Goal: Transaction & Acquisition: Purchase product/service

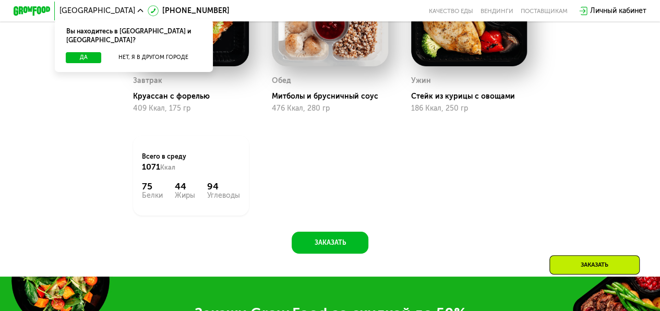
scroll to position [813, 0]
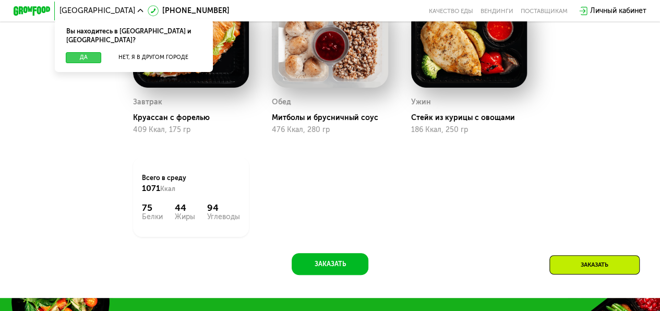
click at [75, 52] on button "Да" at bounding box center [83, 57] width 35 height 11
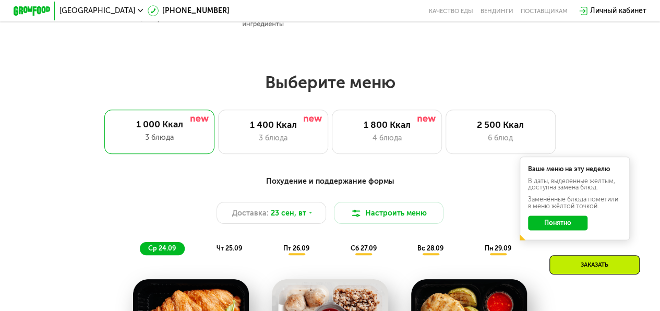
scroll to position [552, 0]
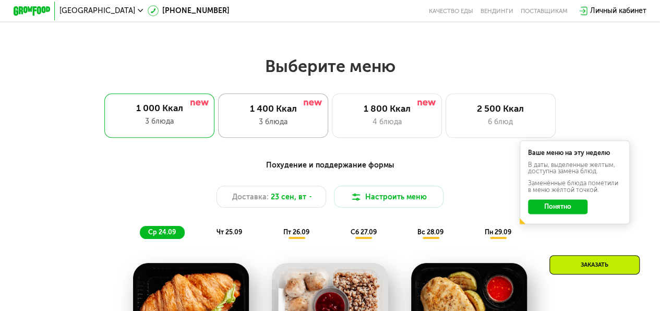
click at [277, 124] on div "3 блюда" at bounding box center [273, 121] width 91 height 11
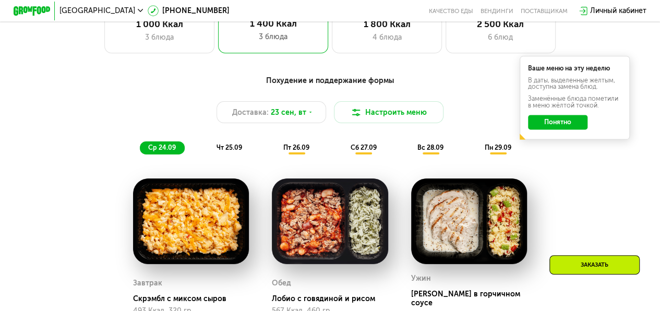
scroll to position [604, 0]
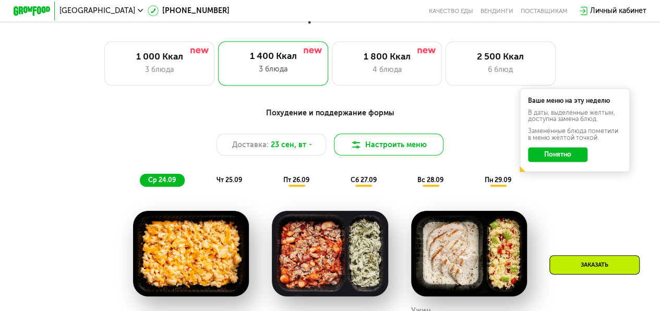
click at [395, 151] on button "Настроить меню" at bounding box center [389, 145] width 110 height 22
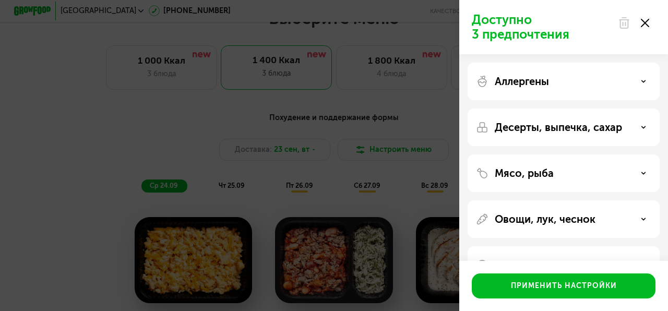
click at [639, 127] on div "Десерты, выпечка, сахар" at bounding box center [563, 127] width 175 height 13
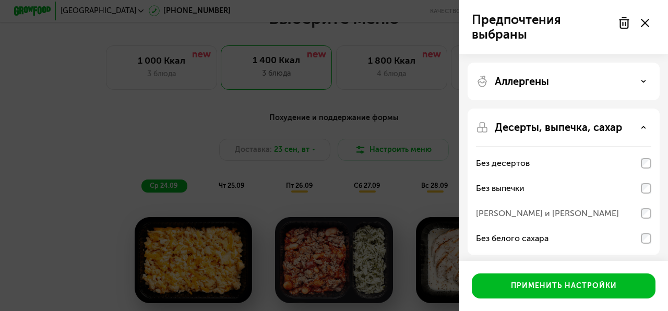
click at [639, 213] on div "[PERSON_NAME] и [PERSON_NAME]" at bounding box center [563, 213] width 175 height 25
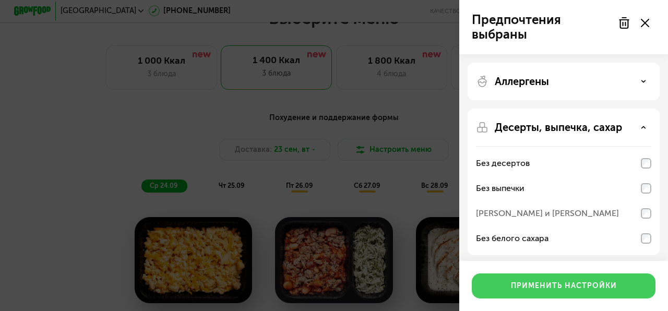
click at [569, 286] on div "Применить настройки" at bounding box center [564, 286] width 106 height 10
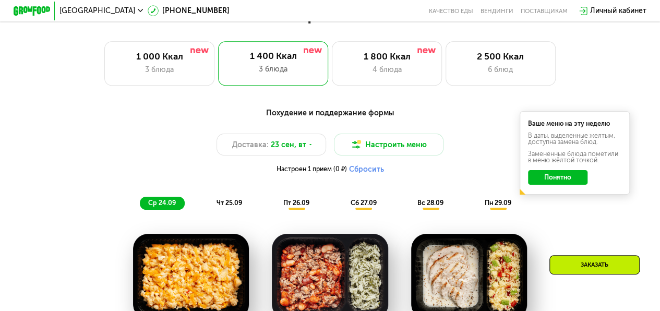
click at [557, 185] on button "Понятно" at bounding box center [557, 177] width 59 height 15
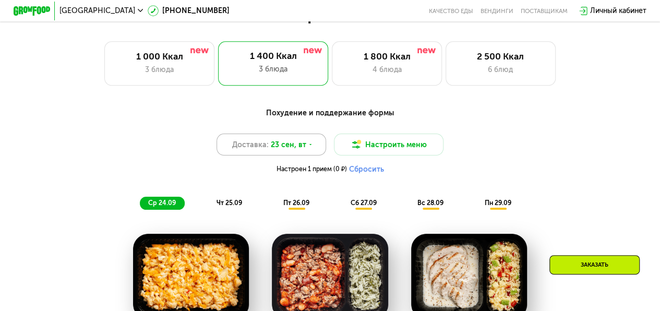
click at [313, 149] on div "Доставка: [DATE]" at bounding box center [272, 145] width 110 height 22
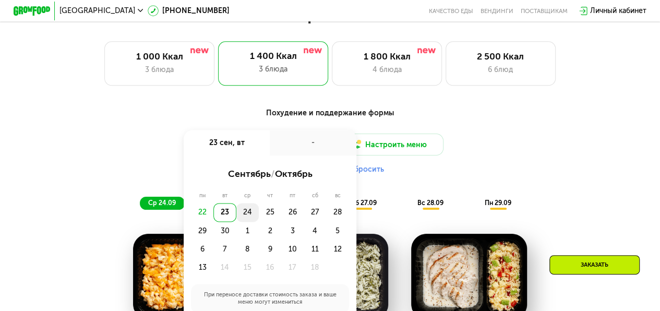
click at [247, 217] on div "24" at bounding box center [247, 212] width 22 height 18
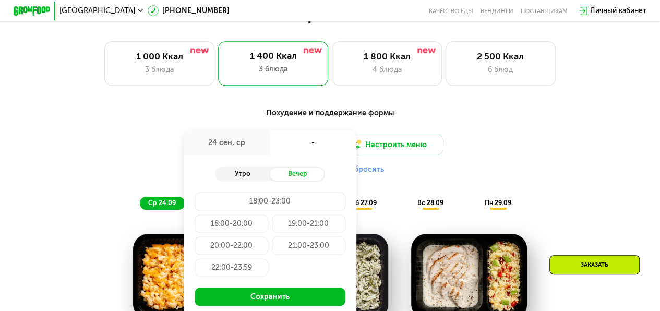
click at [230, 173] on div "Утро" at bounding box center [242, 173] width 55 height 13
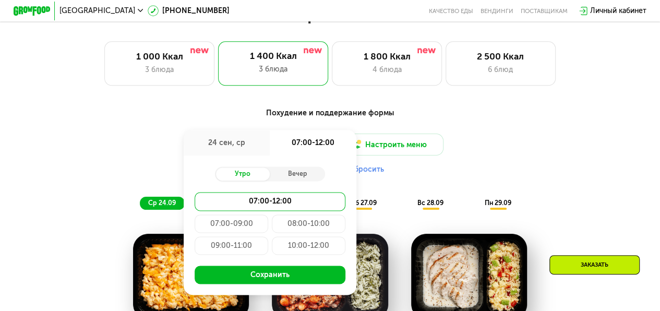
click at [582, 193] on div "Похудение и поддержание формы Доставка: [DATE] сен, ср 07:00-12:00 Утро Вечер 0…" at bounding box center [329, 158] width 543 height 102
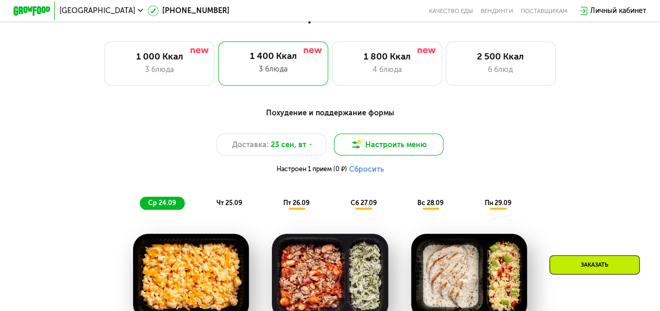
click at [417, 150] on button "Настроить меню" at bounding box center [389, 145] width 110 height 22
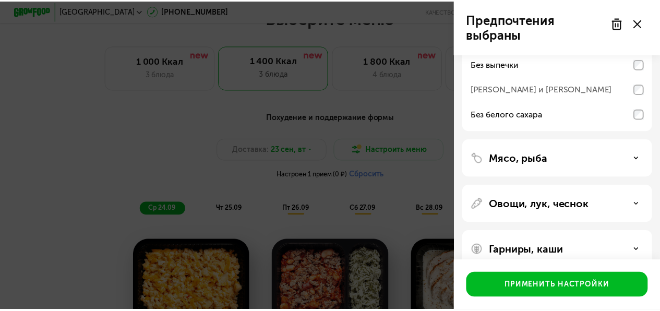
scroll to position [142, 0]
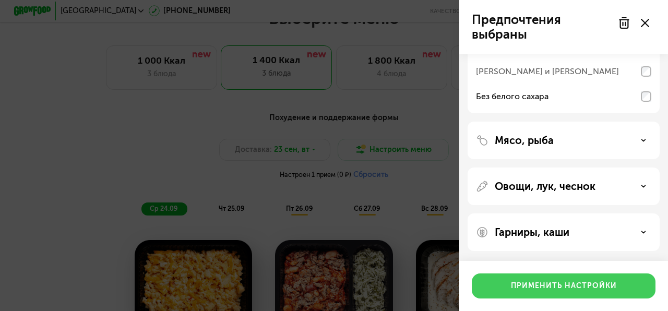
click at [560, 287] on div "Применить настройки" at bounding box center [564, 286] width 106 height 10
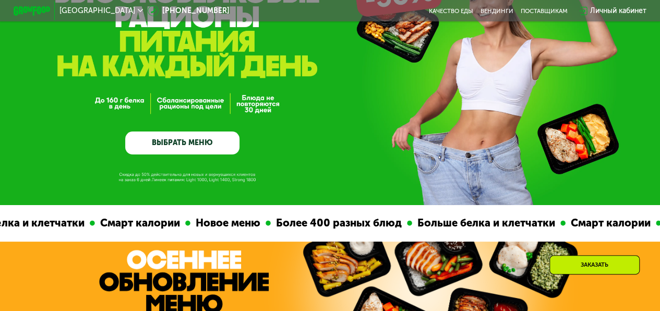
scroll to position [0, 0]
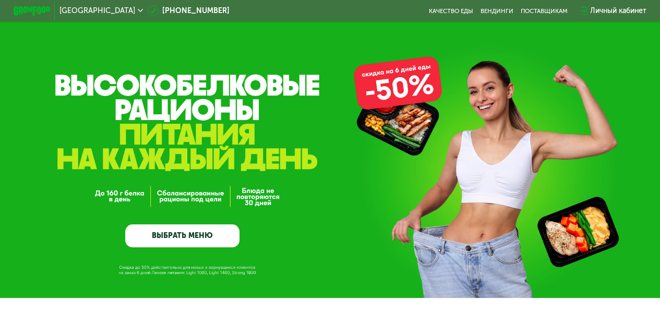
click at [175, 240] on link "ВЫБРАТЬ МЕНЮ" at bounding box center [182, 235] width 114 height 23
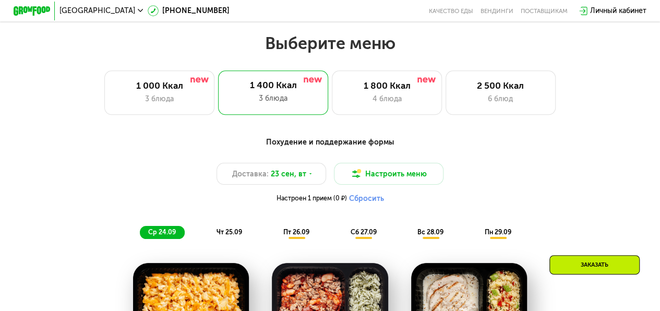
scroll to position [590, 0]
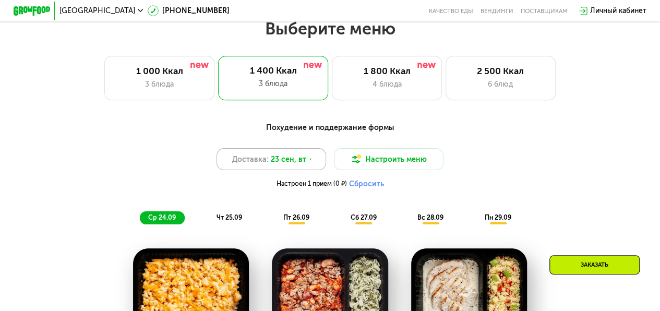
click at [308, 162] on icon at bounding box center [311, 160] width 6 height 6
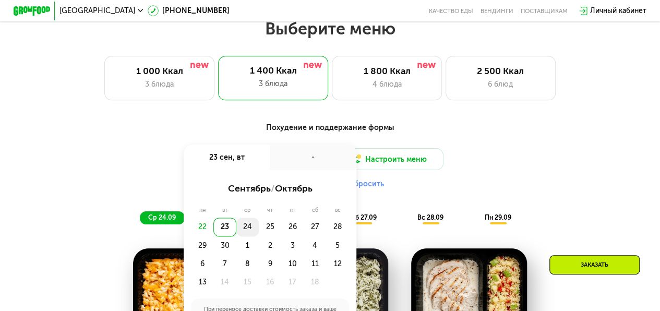
click at [247, 230] on div "24" at bounding box center [247, 227] width 22 height 18
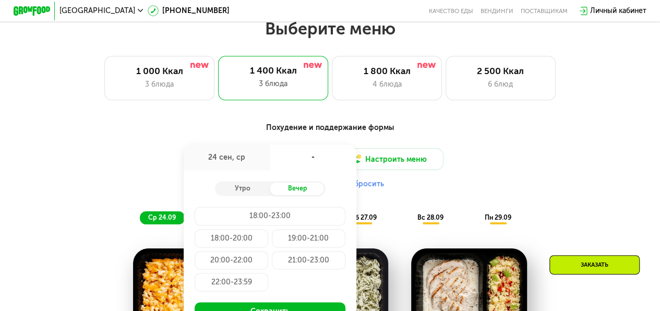
scroll to position [642, 0]
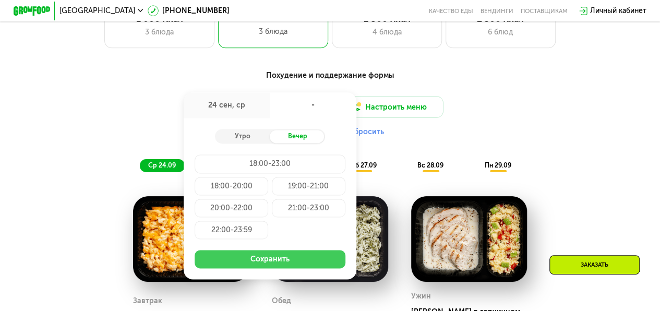
click at [277, 265] on button "Сохранить" at bounding box center [270, 259] width 150 height 18
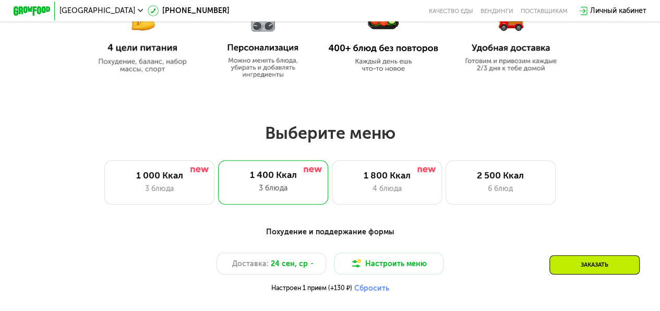
scroll to position [537, 0]
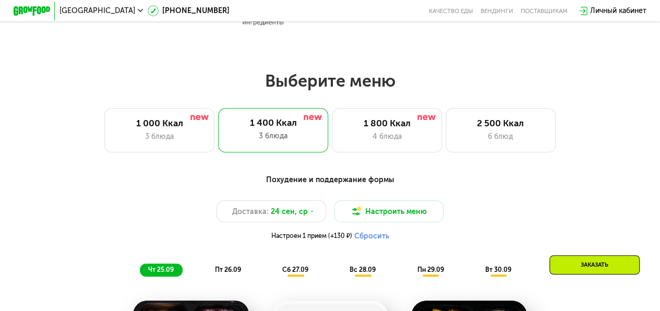
click at [574, 266] on div "Заказать" at bounding box center [594, 264] width 90 height 19
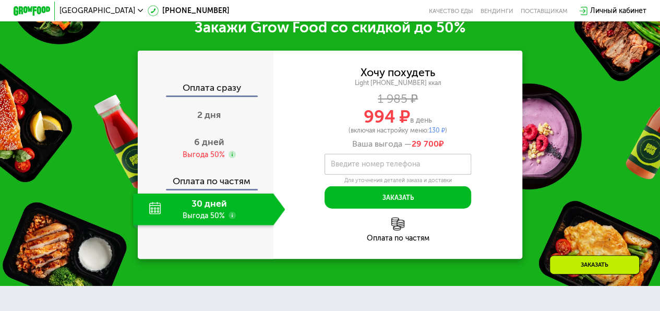
scroll to position [1143, 0]
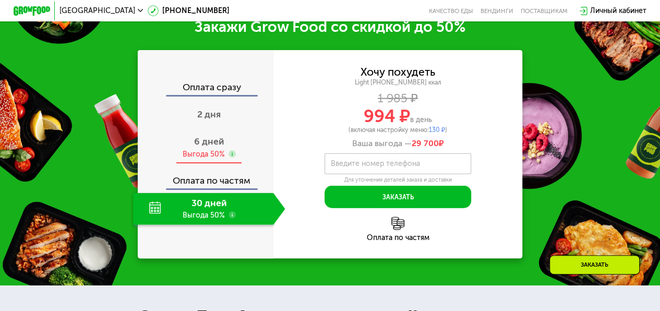
click at [214, 147] on span "6 дней" at bounding box center [209, 141] width 30 height 11
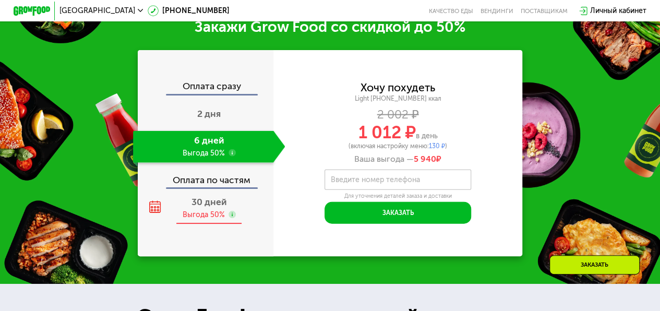
click at [191, 208] on span "30 дней" at bounding box center [208, 201] width 35 height 11
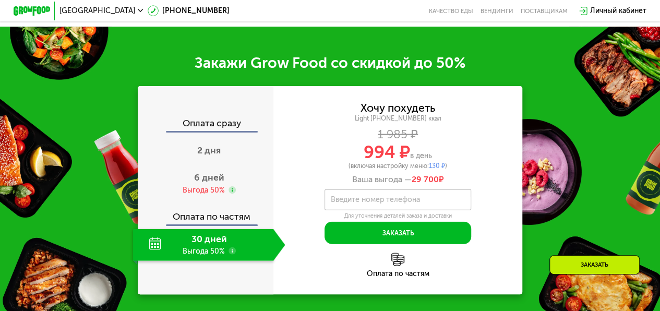
scroll to position [1091, 0]
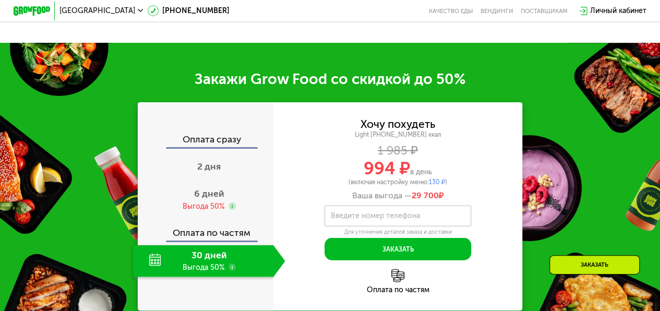
click at [209, 147] on div "Оплата сразу" at bounding box center [205, 141] width 135 height 12
click at [200, 172] on span "2 дня" at bounding box center [208, 166] width 23 height 11
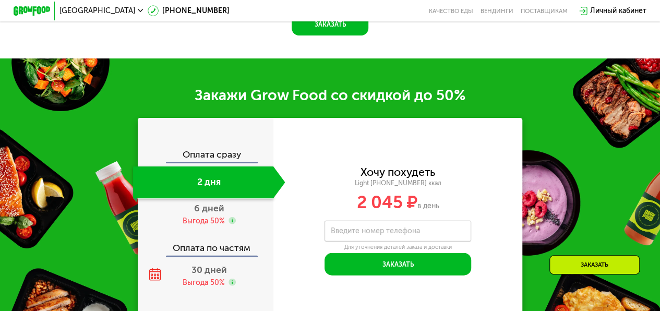
scroll to position [1107, 0]
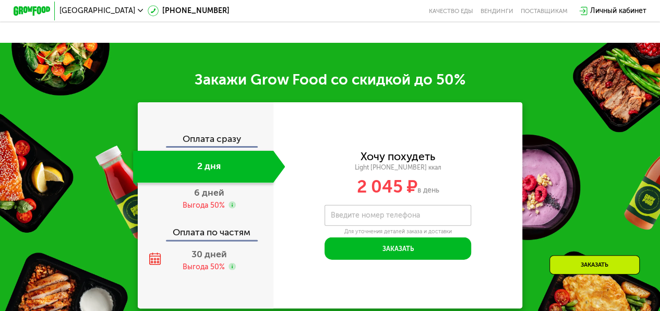
click at [210, 143] on div "Оплата сразу 2 дня 6 дней Выгода 50% Оплата по частям 30 дней Выгода 50%" at bounding box center [206, 205] width 136 height 206
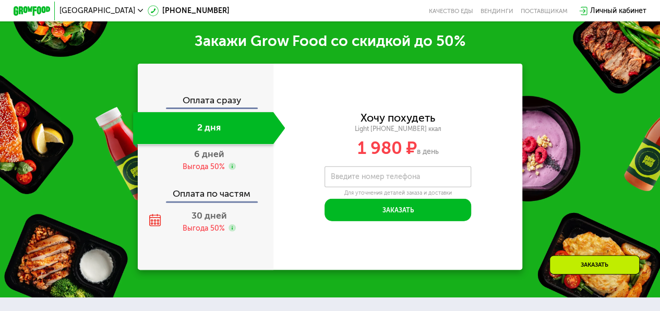
scroll to position [1067, 0]
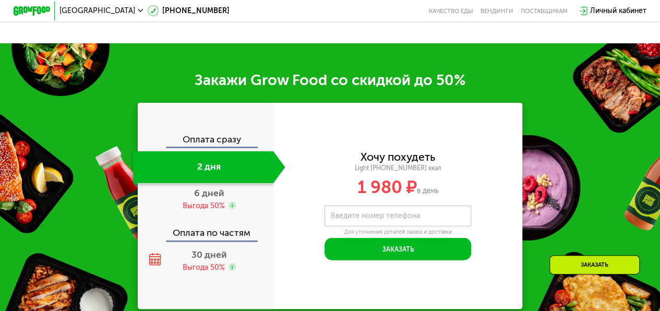
click at [212, 147] on div "Оплата сразу" at bounding box center [205, 141] width 135 height 12
click at [216, 199] on span "6 дней" at bounding box center [209, 192] width 30 height 11
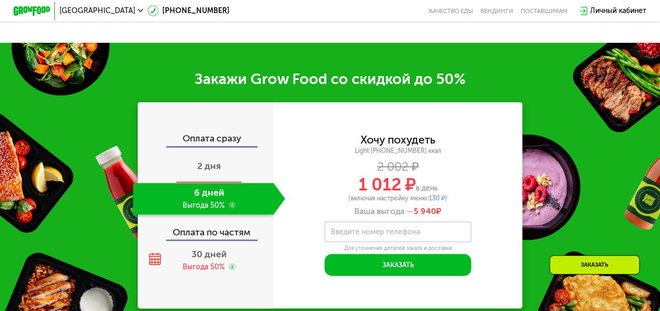
click at [221, 178] on div "2 дня" at bounding box center [209, 167] width 152 height 32
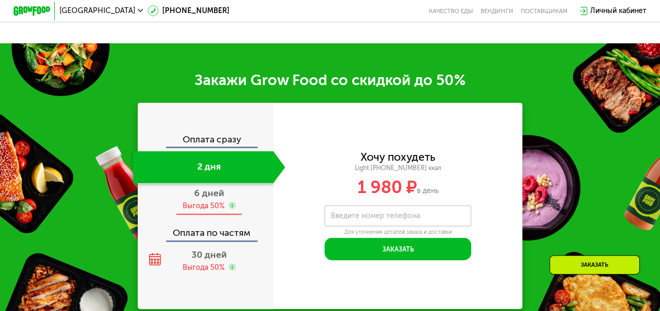
click at [196, 199] on span "6 дней" at bounding box center [209, 192] width 30 height 11
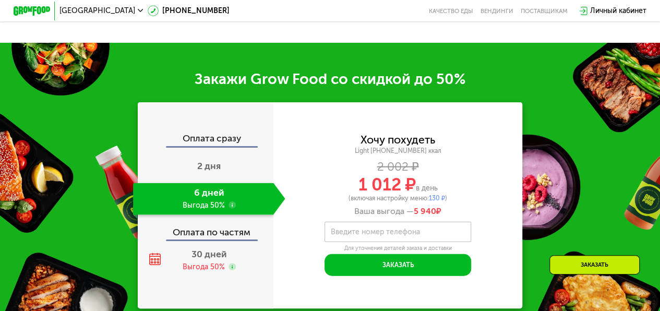
scroll to position [1143, 0]
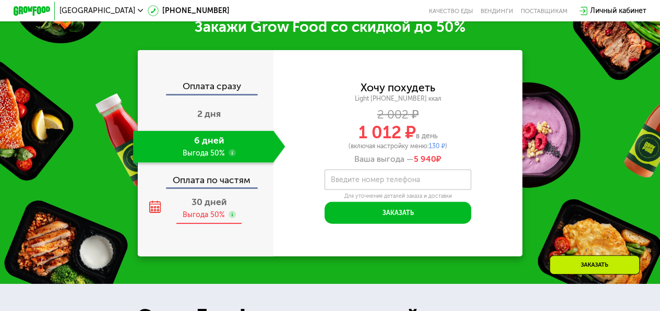
click at [196, 208] on span "30 дней" at bounding box center [208, 201] width 35 height 11
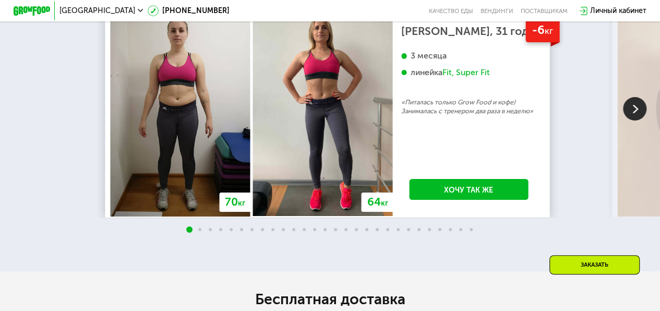
scroll to position [1874, 0]
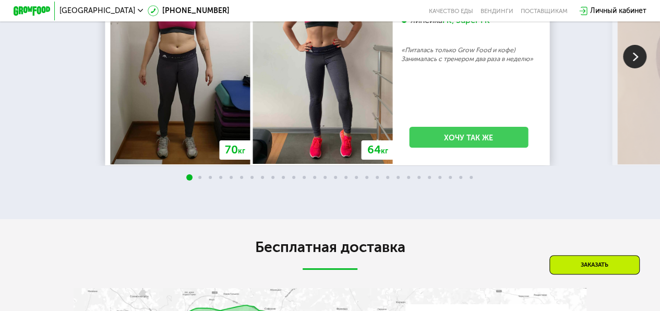
click at [470, 148] on link "Хочу так же" at bounding box center [468, 137] width 119 height 21
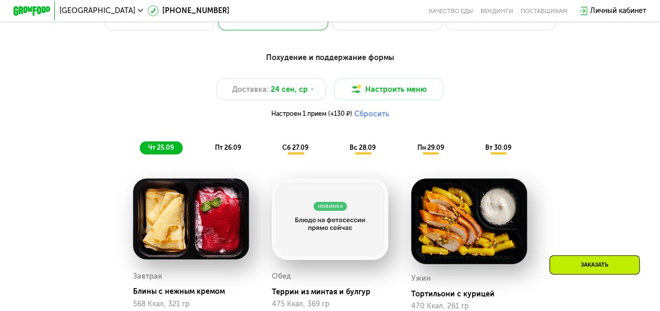
scroll to position [652, 0]
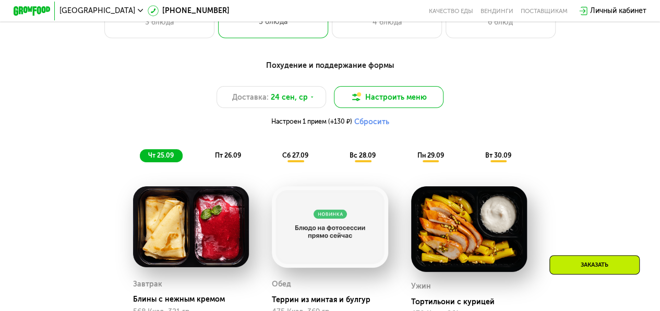
click at [407, 101] on button "Настроить меню" at bounding box center [389, 97] width 110 height 22
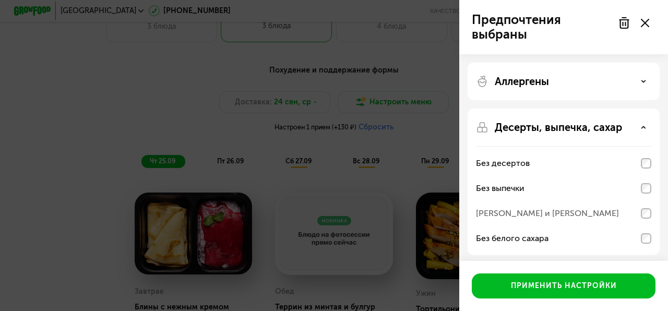
click at [642, 80] on use at bounding box center [644, 81] width 4 height 2
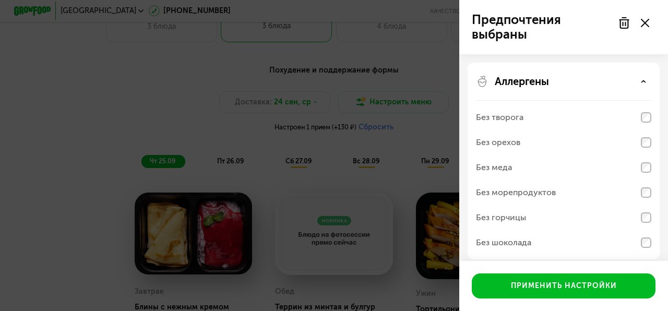
click at [642, 80] on icon at bounding box center [643, 81] width 5 height 5
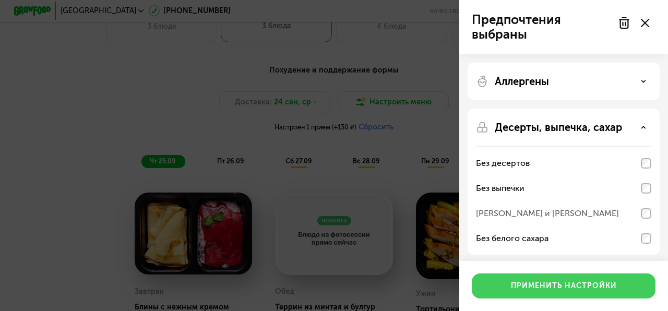
click at [543, 285] on div "Применить настройки" at bounding box center [564, 286] width 106 height 10
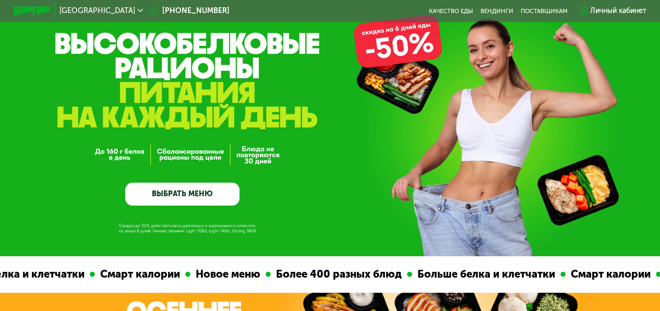
scroll to position [26, 0]
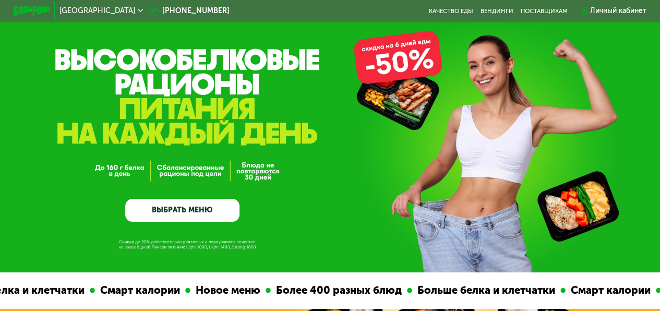
click at [186, 214] on link "ВЫБРАТЬ МЕНЮ" at bounding box center [182, 210] width 114 height 23
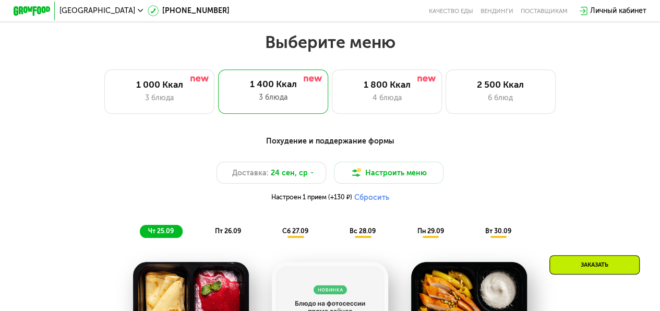
scroll to position [590, 0]
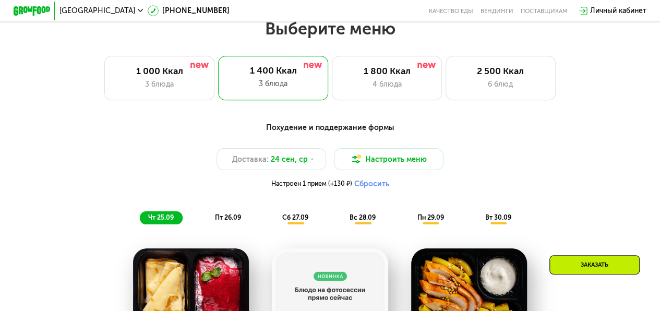
click at [291, 221] on span "сб 27.09" at bounding box center [295, 217] width 26 height 8
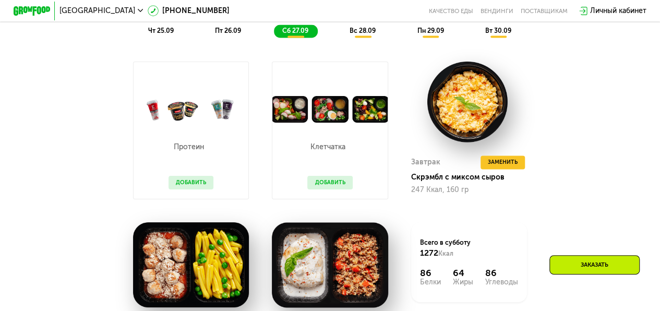
scroll to position [798, 0]
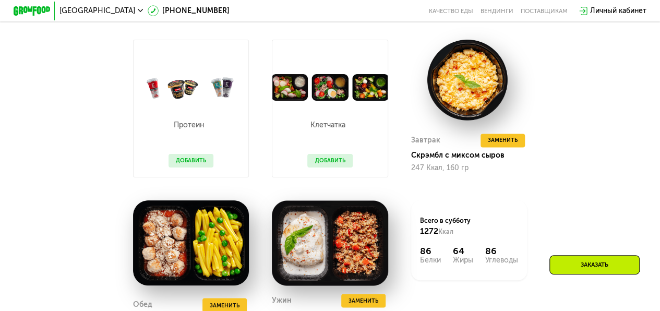
click at [337, 167] on button "Добавить" at bounding box center [329, 161] width 45 height 14
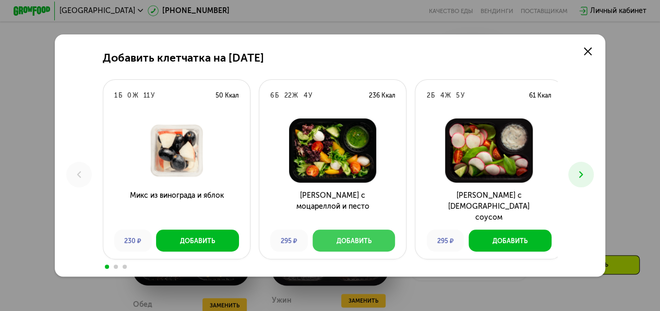
click at [345, 239] on div "Добавить" at bounding box center [354, 240] width 35 height 9
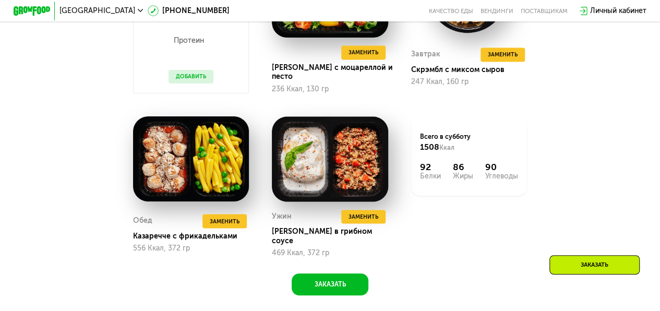
scroll to position [903, 0]
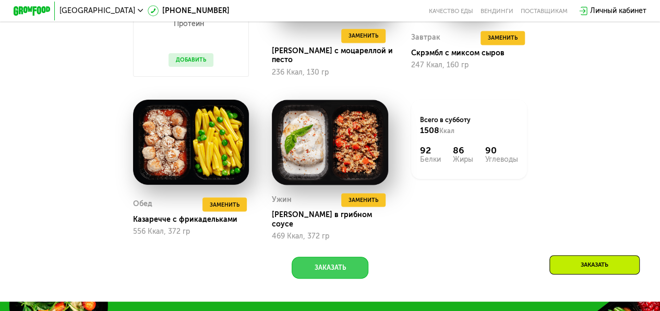
click at [341, 263] on button "Заказать" at bounding box center [330, 268] width 76 height 22
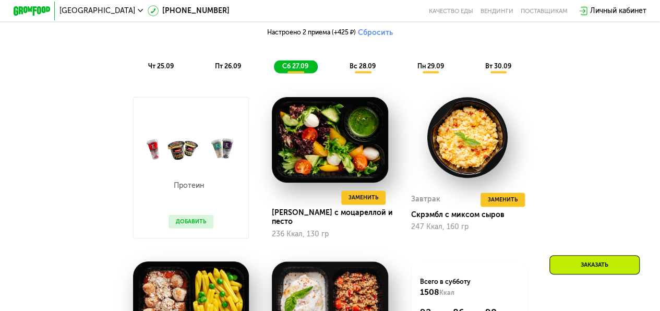
scroll to position [680, 0]
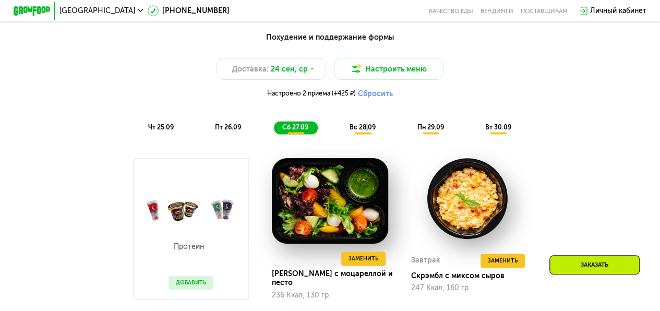
click at [367, 131] on span "вс 28.09" at bounding box center [363, 127] width 26 height 8
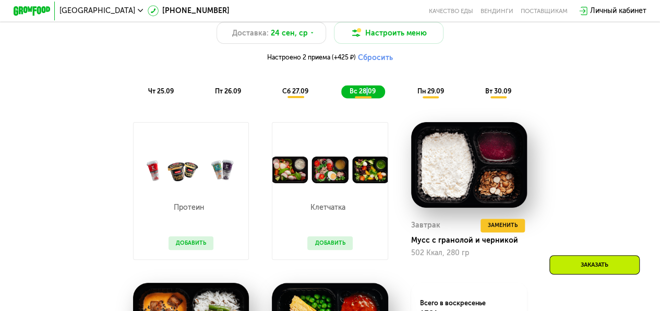
scroll to position [732, 0]
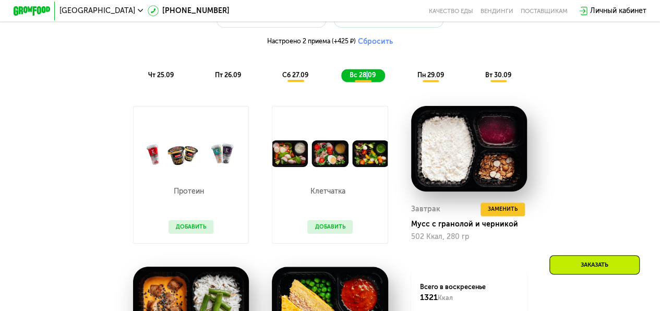
click at [323, 234] on button "Добавить" at bounding box center [329, 227] width 45 height 14
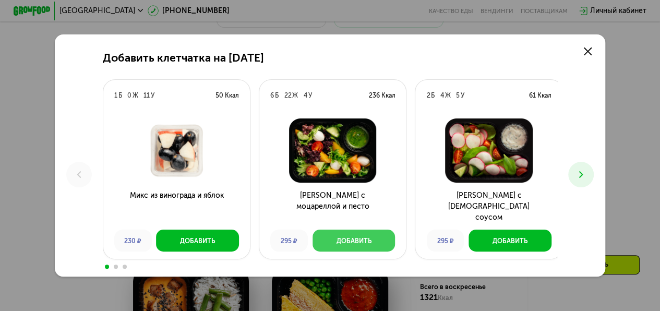
click at [344, 241] on div "Добавить" at bounding box center [354, 240] width 35 height 9
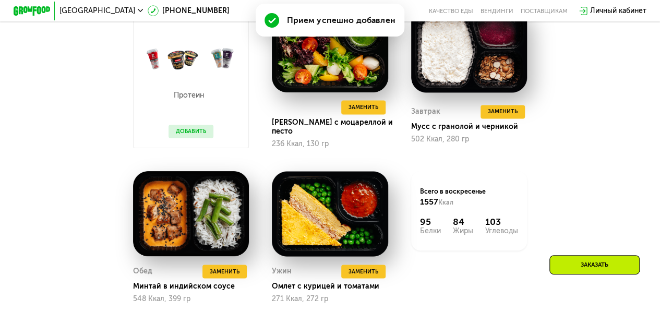
scroll to position [941, 0]
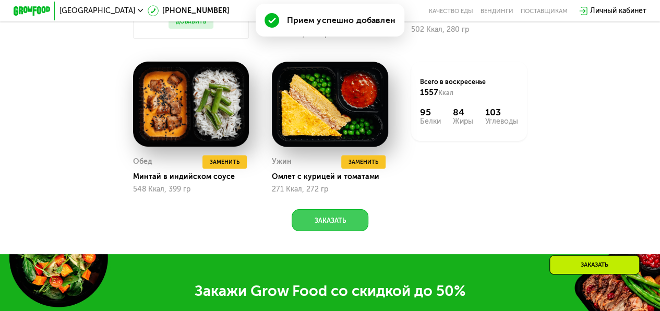
click at [339, 229] on button "Заказать" at bounding box center [330, 220] width 76 height 22
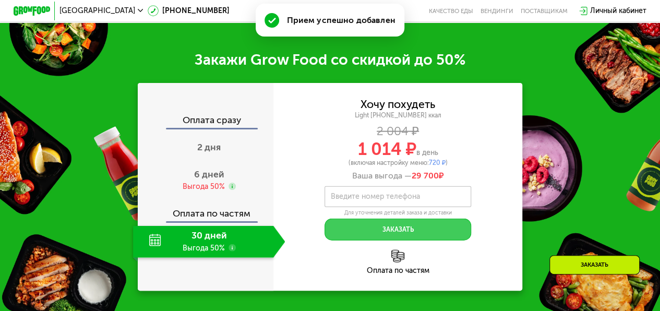
scroll to position [1202, 0]
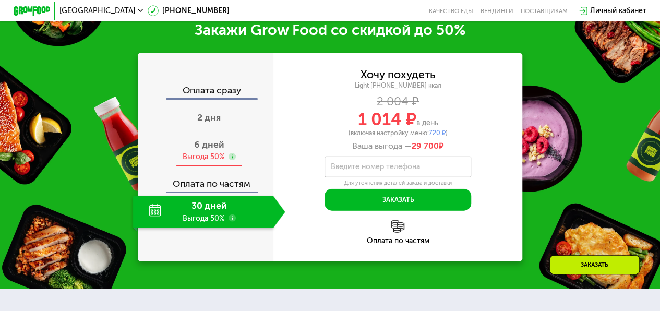
click at [198, 150] on span "6 дней" at bounding box center [209, 144] width 30 height 11
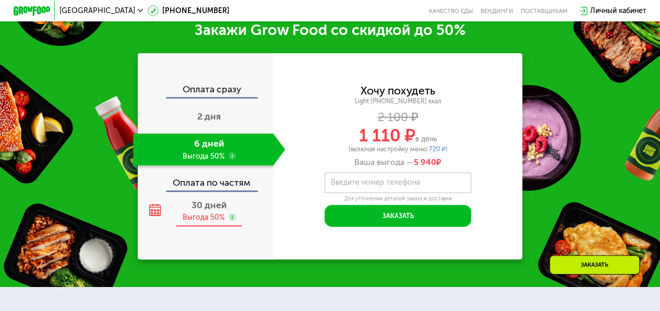
click at [202, 220] on div "30 дней Выгода 50%" at bounding box center [209, 211] width 152 height 32
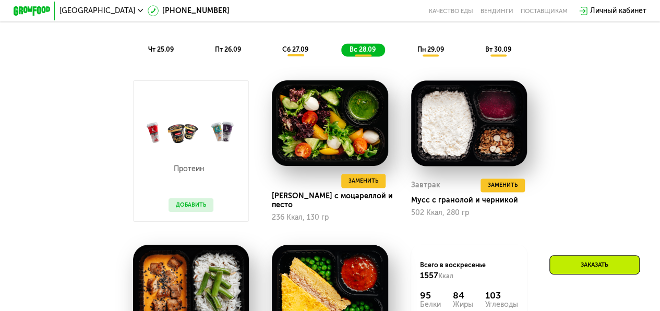
scroll to position [628, 0]
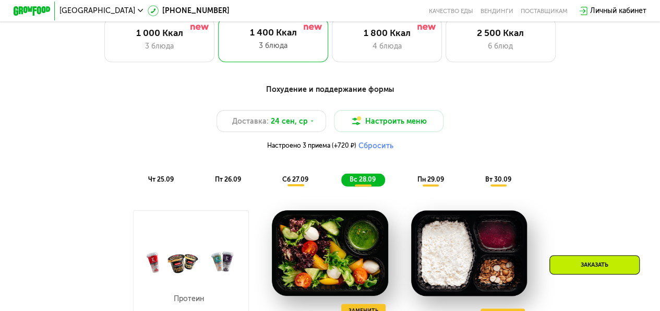
click at [427, 183] on span "пн 29.09" at bounding box center [430, 179] width 27 height 8
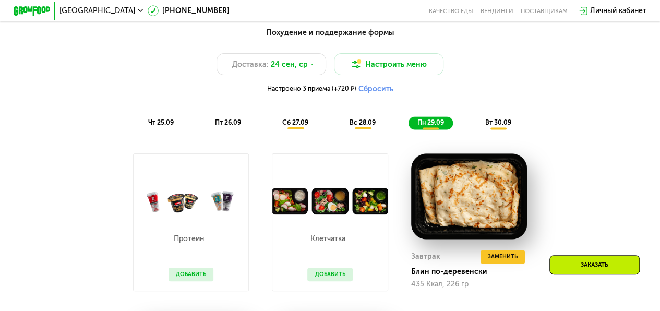
scroll to position [784, 0]
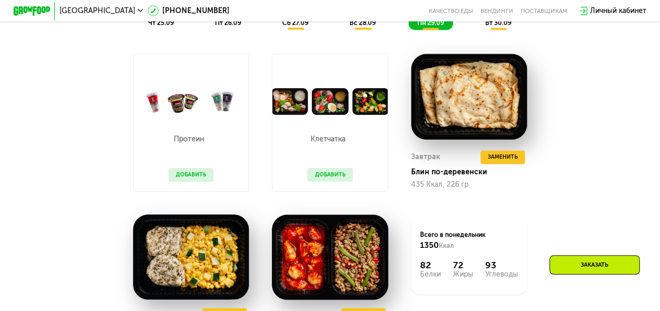
click at [326, 182] on button "Добавить" at bounding box center [329, 175] width 45 height 14
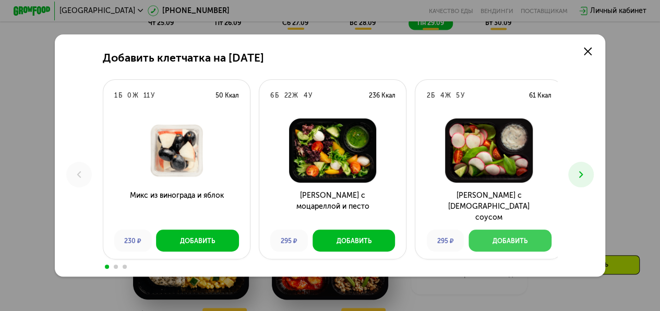
click at [525, 242] on button "Добавить" at bounding box center [510, 241] width 83 height 22
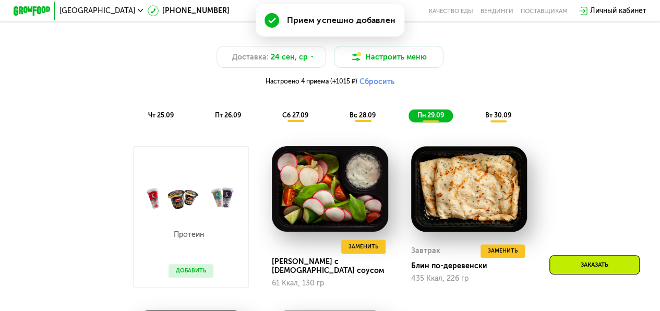
scroll to position [628, 0]
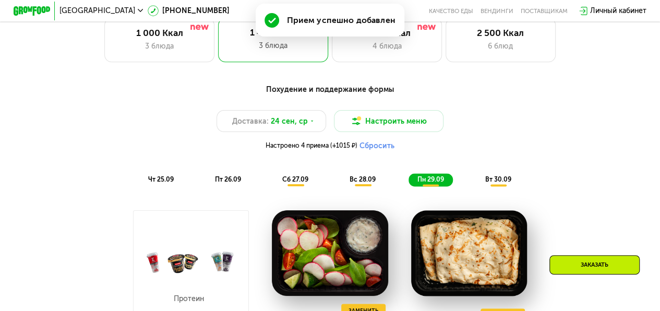
click at [495, 183] on span "вт 30.09" at bounding box center [498, 179] width 26 height 8
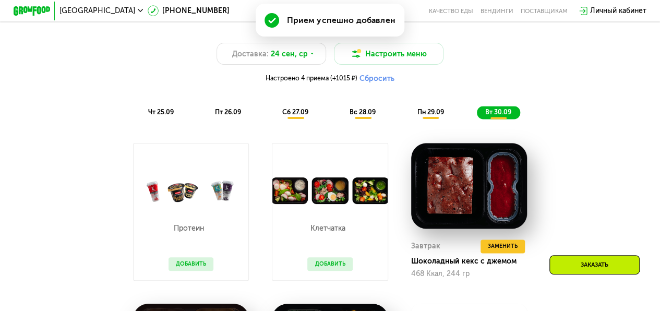
scroll to position [784, 0]
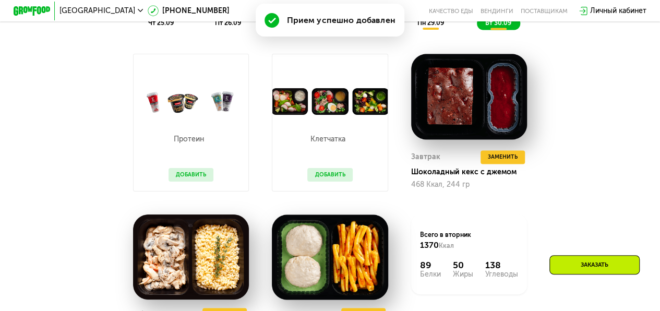
click at [320, 181] on button "Добавить" at bounding box center [329, 175] width 45 height 14
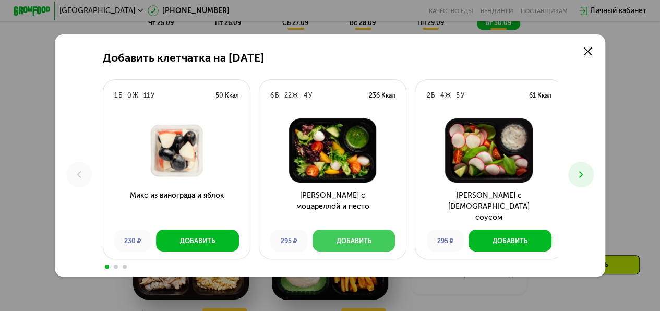
click at [351, 243] on div "Добавить" at bounding box center [354, 240] width 35 height 9
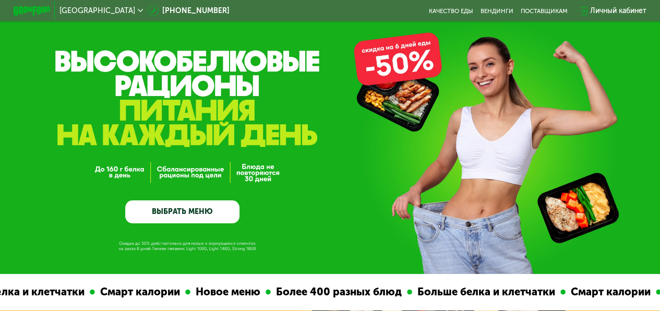
scroll to position [0, 0]
